Goal: Task Accomplishment & Management: Manage account settings

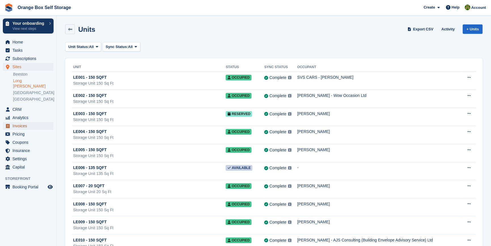
click at [22, 122] on span "Invoices" at bounding box center [29, 126] width 34 height 8
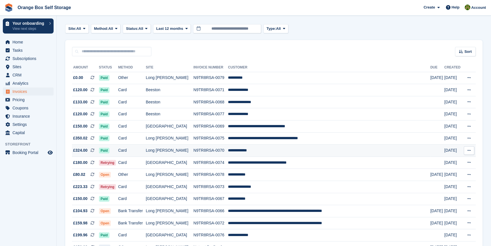
scroll to position [51, 0]
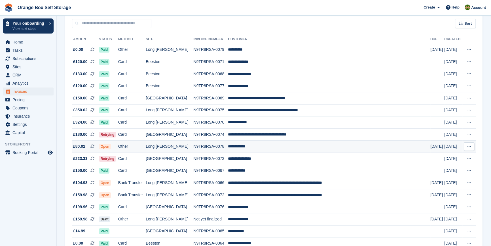
click at [118, 146] on td "Open" at bounding box center [108, 146] width 19 height 12
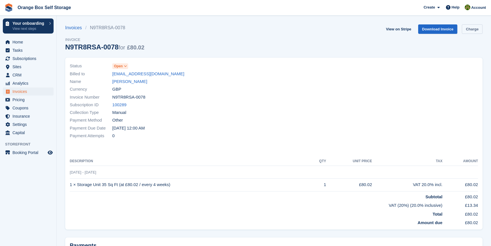
click at [476, 29] on link "Charge" at bounding box center [472, 28] width 21 height 9
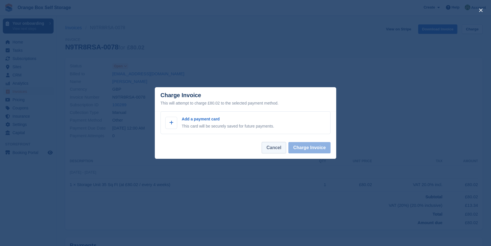
click at [278, 147] on button "Cancel" at bounding box center [274, 147] width 24 height 11
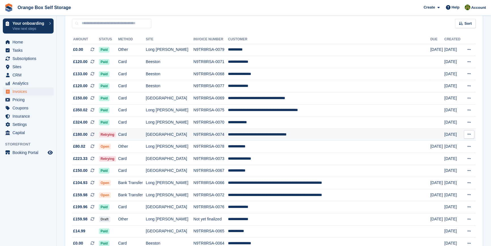
scroll to position [51, 0]
click at [134, 136] on td "Card" at bounding box center [132, 134] width 28 height 12
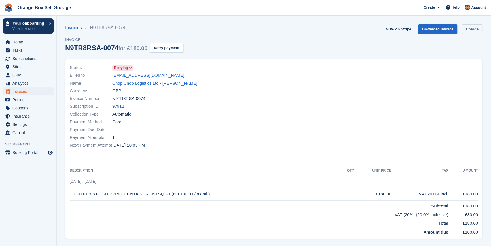
click at [470, 29] on link "Charge" at bounding box center [472, 28] width 21 height 9
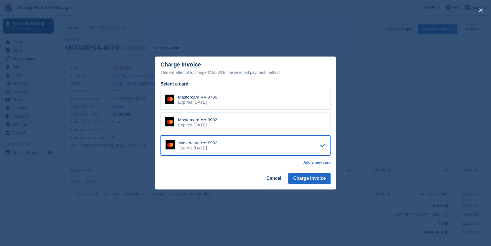
click at [223, 102] on div "Mastercard •••• 8706 Expires December 2029" at bounding box center [246, 100] width 170 height 20
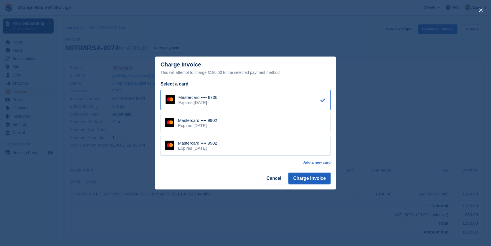
click at [316, 175] on button "Charge Invoice" at bounding box center [309, 177] width 42 height 11
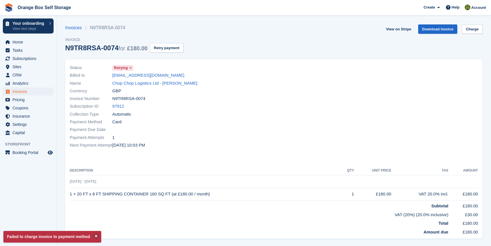
click at [469, 34] on div "View on Stripe Download Invoice Charge" at bounding box center [433, 30] width 99 height 12
click at [469, 31] on link "Charge" at bounding box center [472, 28] width 21 height 9
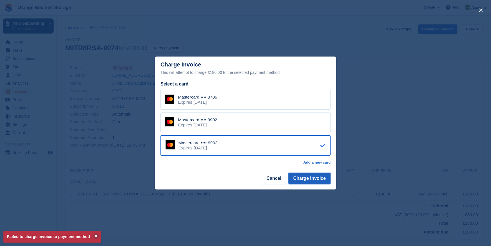
click at [318, 178] on button "Charge Invoice" at bounding box center [309, 177] width 42 height 11
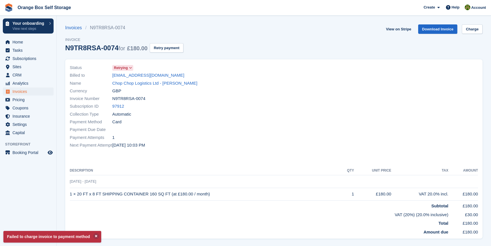
click at [265, 125] on div "Payment Method Card" at bounding box center [170, 122] width 201 height 8
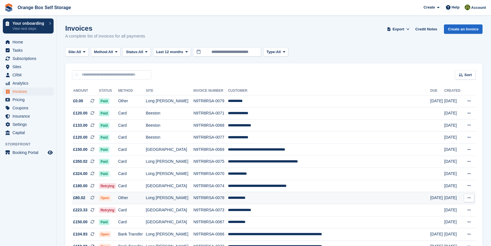
scroll to position [51, 0]
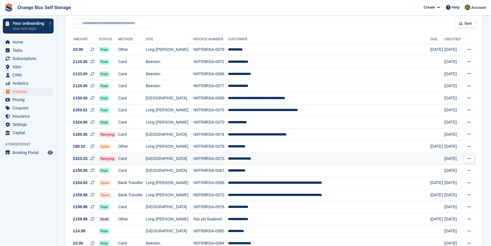
click at [118, 160] on td "Retrying" at bounding box center [108, 159] width 19 height 12
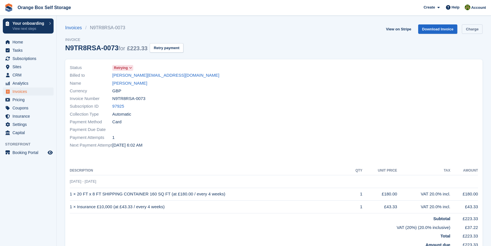
click at [475, 29] on link "Charge" at bounding box center [472, 28] width 21 height 9
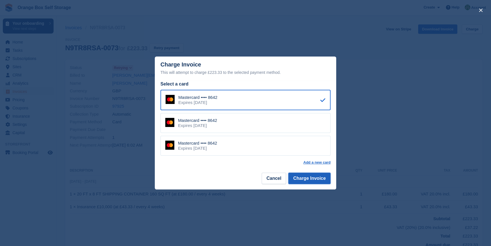
click at [298, 179] on button "Charge Invoice" at bounding box center [309, 177] width 42 height 11
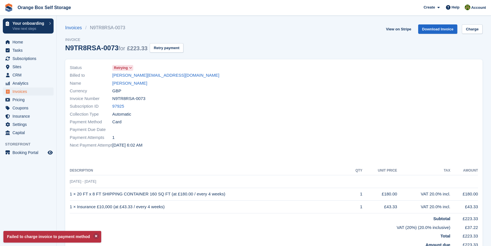
click at [210, 138] on div "Payment Attempts 1" at bounding box center [170, 137] width 201 height 8
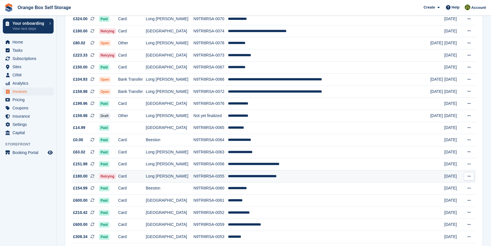
scroll to position [180, 0]
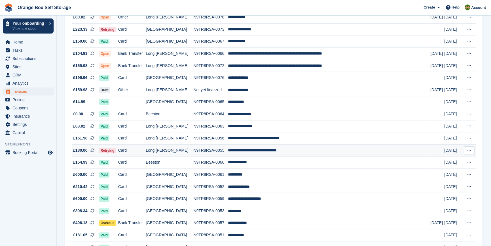
click at [182, 152] on td "Long [PERSON_NAME]" at bounding box center [170, 150] width 48 height 12
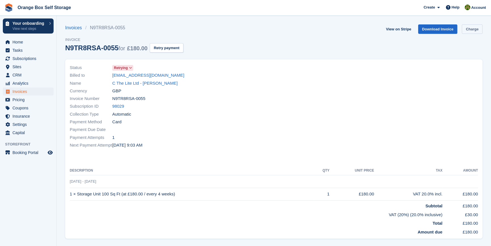
click at [478, 28] on link "Charge" at bounding box center [472, 28] width 21 height 9
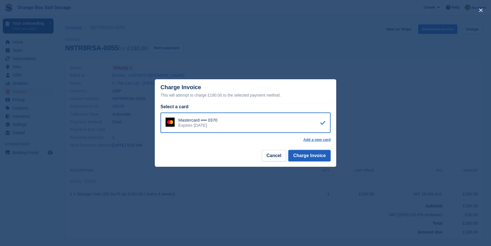
click at [315, 154] on button "Charge Invoice" at bounding box center [309, 155] width 42 height 11
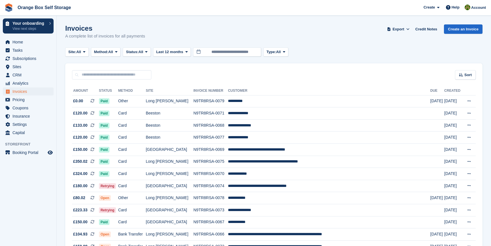
scroll to position [180, 0]
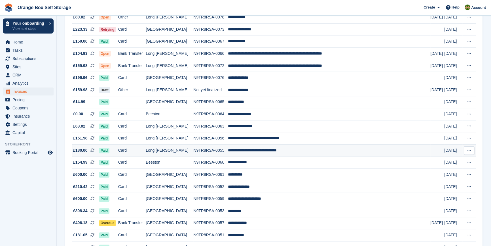
click at [192, 153] on td "Long [PERSON_NAME]" at bounding box center [170, 150] width 48 height 12
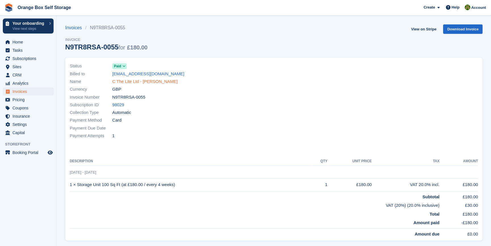
click at [131, 84] on link "C The Lite Ltd - Pietro Lysaczenko" at bounding box center [145, 81] width 66 height 7
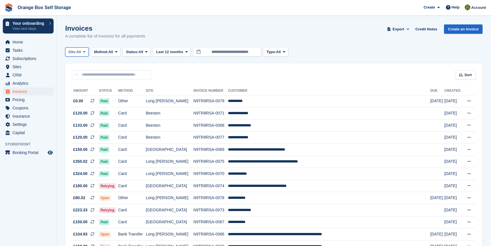
click at [84, 54] on button "Site: All" at bounding box center [77, 51] width 24 height 9
click at [108, 55] on button "Method: All" at bounding box center [106, 51] width 30 height 9
click at [142, 54] on button "Status: All" at bounding box center [137, 51] width 28 height 9
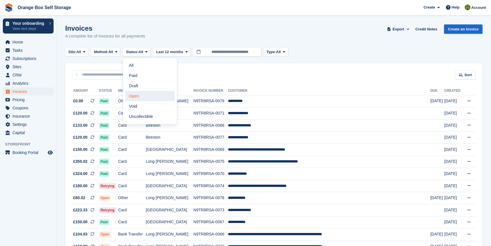
click at [141, 98] on link "Open" at bounding box center [149, 96] width 49 height 10
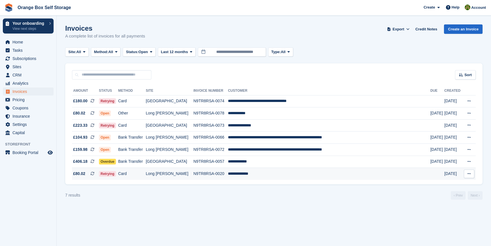
click at [146, 175] on td "Card" at bounding box center [132, 174] width 28 height 12
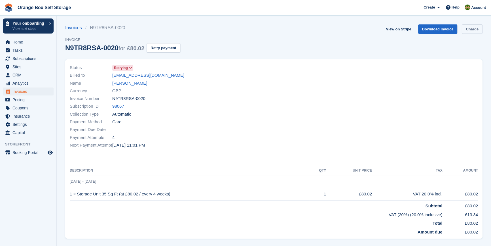
click at [472, 31] on link "Charge" at bounding box center [472, 28] width 21 height 9
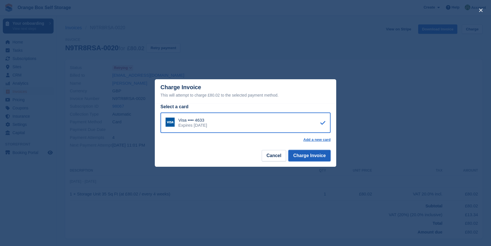
click at [322, 156] on button "Charge Invoice" at bounding box center [309, 155] width 42 height 11
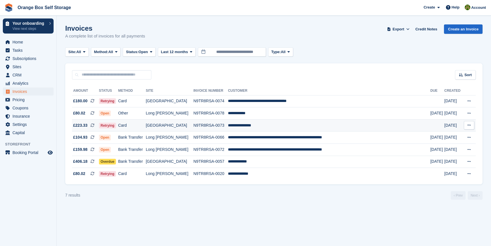
click at [146, 124] on td "Card" at bounding box center [132, 125] width 28 height 12
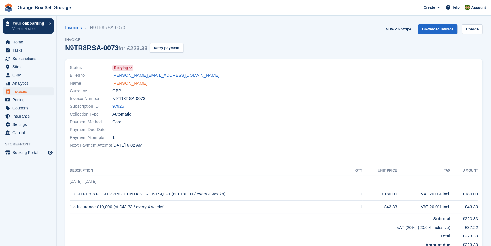
click at [128, 85] on link "Courtney Hancock" at bounding box center [129, 83] width 35 height 7
